Goal: Check status: Check status

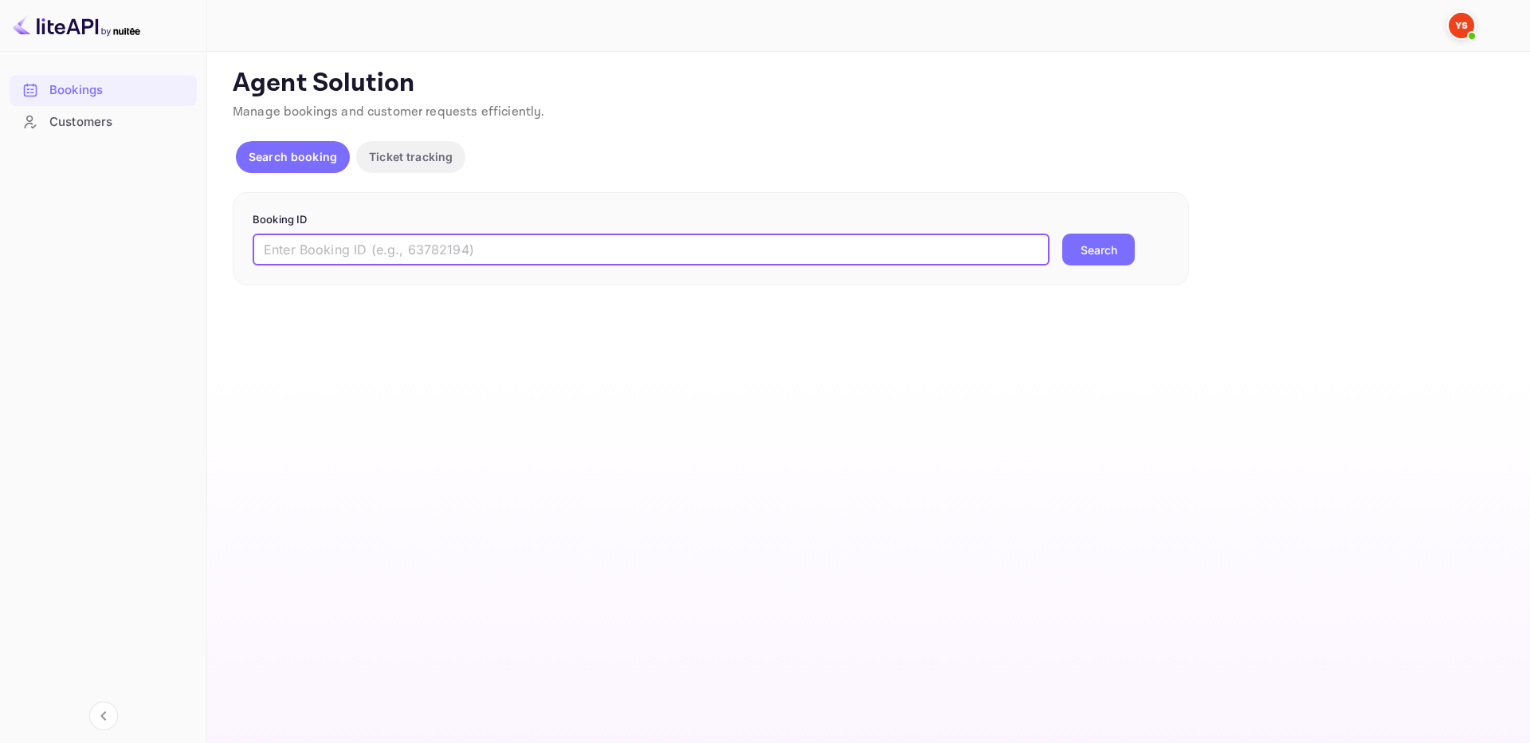
click at [937, 241] on input "text" at bounding box center [651, 249] width 797 height 32
paste input "9445276"
type input "9445276"
click at [1085, 248] on button "Search" at bounding box center [1098, 249] width 73 height 32
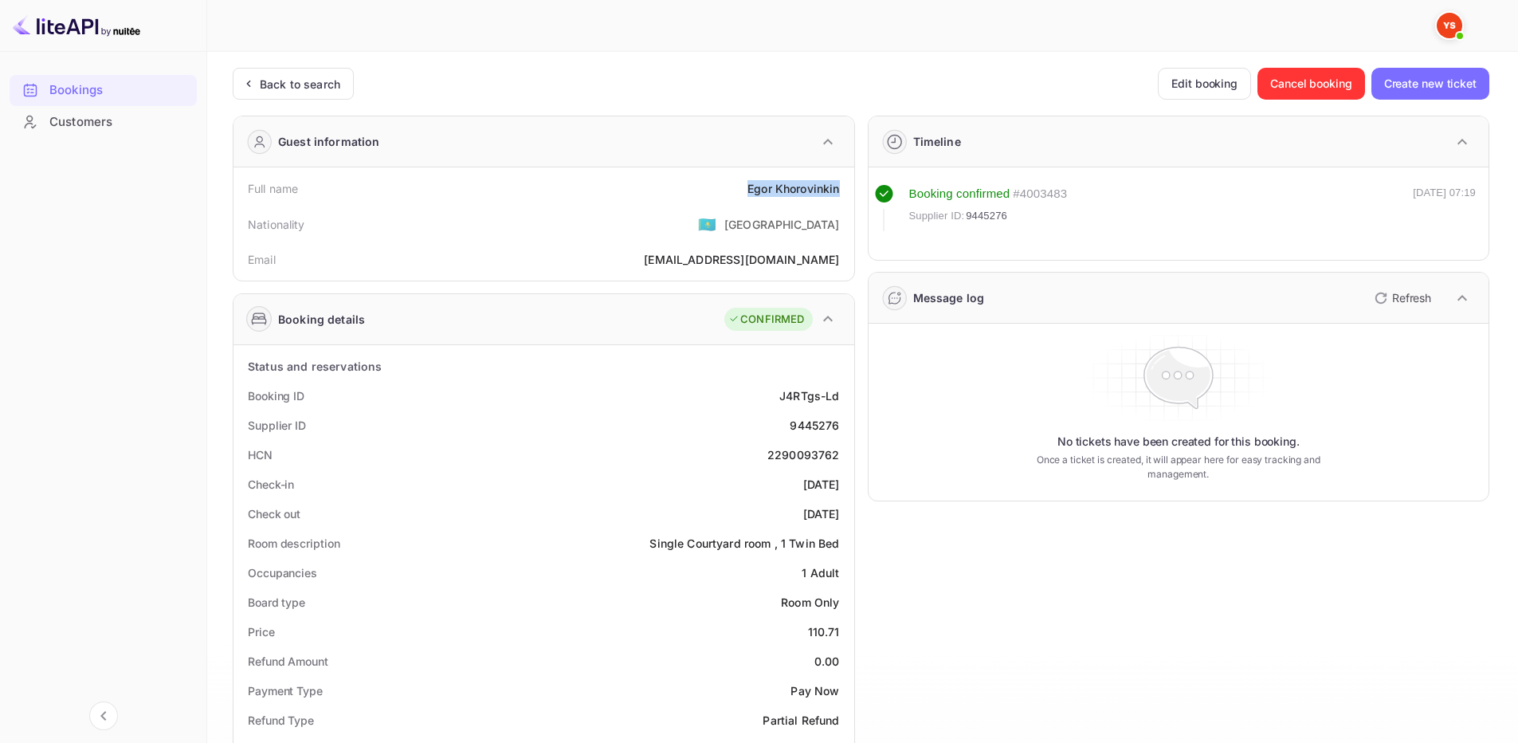
click at [840, 192] on div "Full name [PERSON_NAME]" at bounding box center [544, 188] width 608 height 29
copy div "[PERSON_NAME]"
drag, startPoint x: 815, startPoint y: 425, endPoint x: 838, endPoint y: 425, distance: 23.1
click at [838, 425] on div "Supplier ID 9445276" at bounding box center [544, 424] width 608 height 29
copy div "9445276"
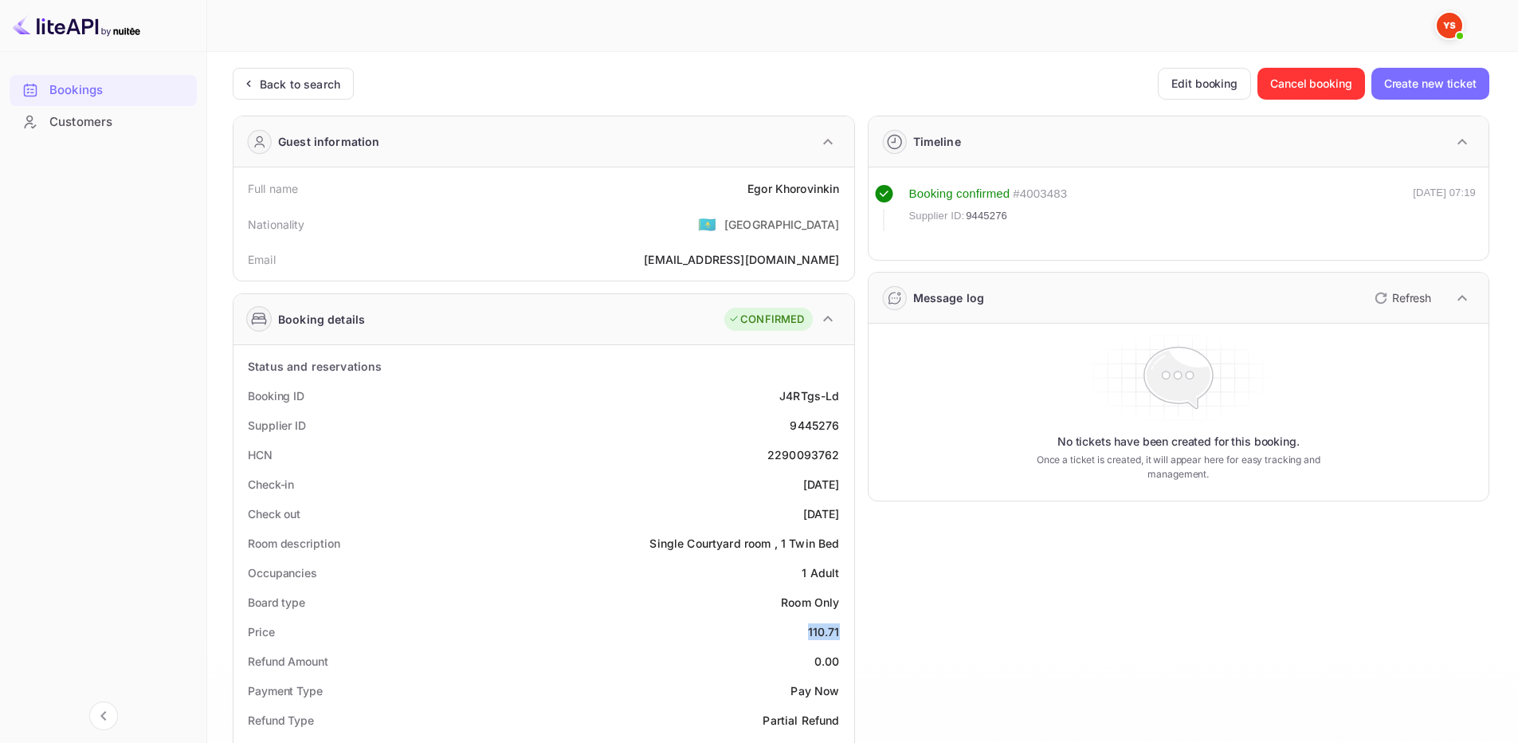
drag, startPoint x: 820, startPoint y: 631, endPoint x: 837, endPoint y: 633, distance: 17.7
click at [837, 633] on div "Price 110.71" at bounding box center [544, 631] width 608 height 29
copy div "110.71"
